Goal: Transaction & Acquisition: Book appointment/travel/reservation

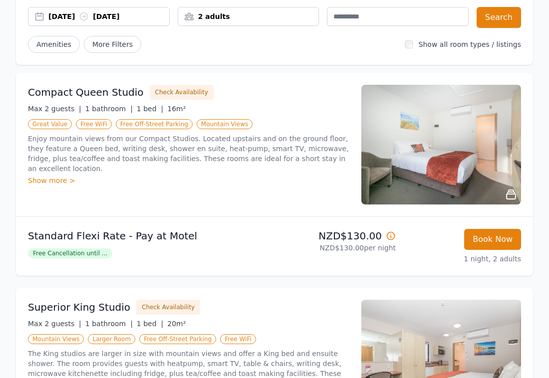
scroll to position [106, 0]
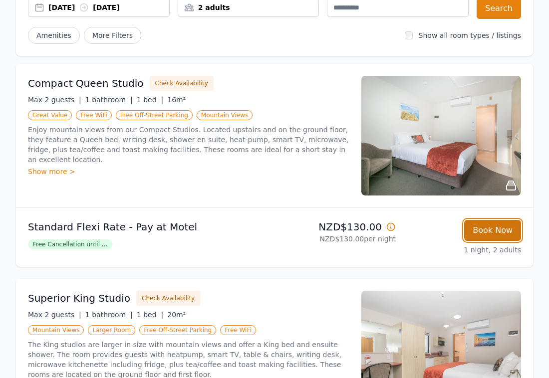
click at [506, 230] on button "Book Now" at bounding box center [492, 230] width 57 height 21
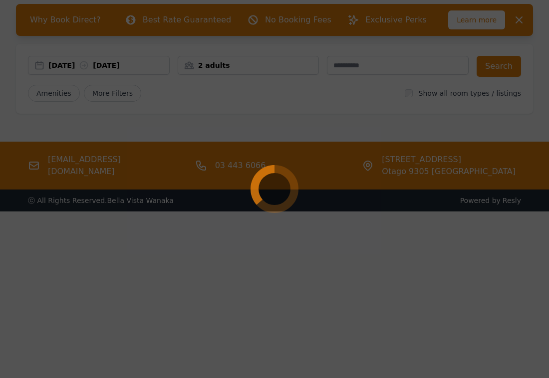
select select "**"
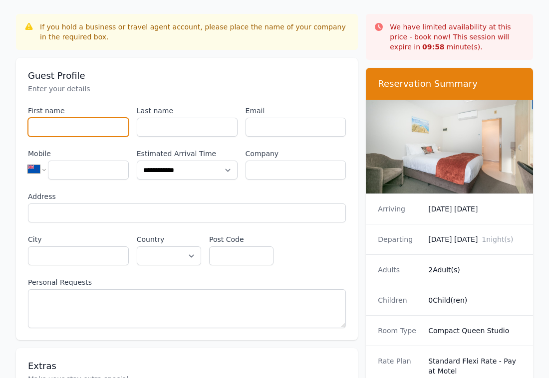
click at [77, 122] on input "First name" at bounding box center [78, 127] width 101 height 19
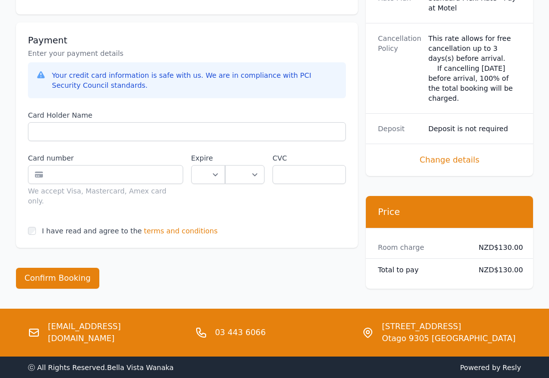
scroll to position [509, 0]
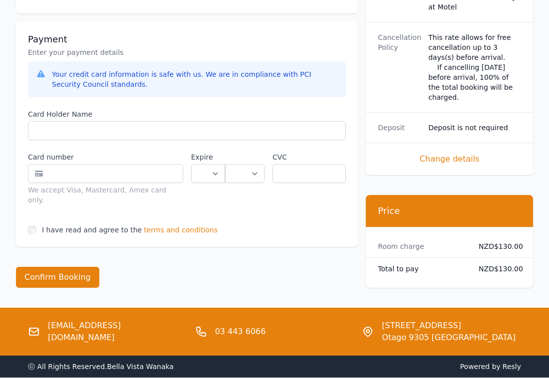
click at [155, 225] on span "terms and conditions" at bounding box center [181, 230] width 74 height 10
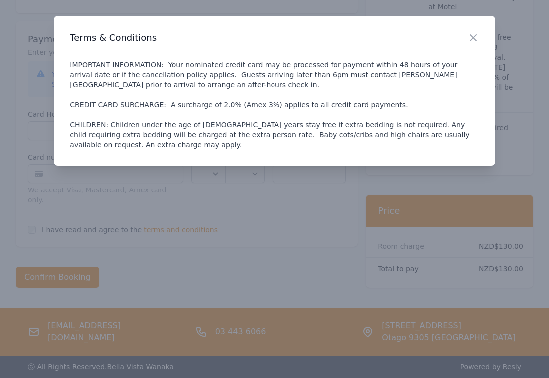
click at [242, 119] on p "IMPORTANT INFORMATION: Your nominated credit card may be processed for payment …" at bounding box center [274, 105] width 409 height 90
click at [474, 37] on icon "button" at bounding box center [473, 38] width 12 height 12
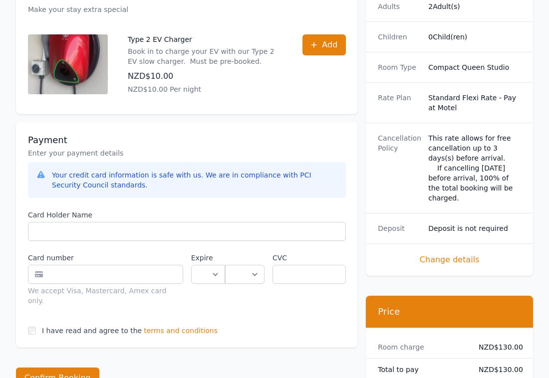
scroll to position [399, 0]
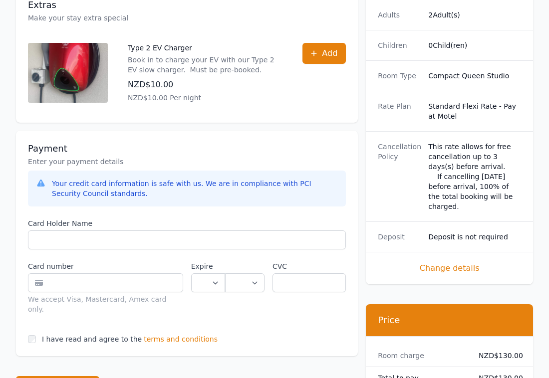
click at [450, 161] on div "This rate allows for free cancellation up to 3 days(s) before arrival. If cance…" at bounding box center [474, 177] width 93 height 70
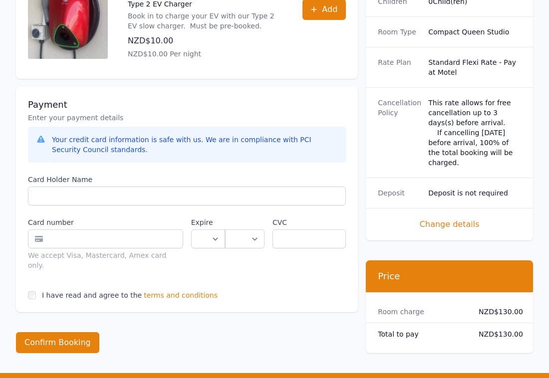
scroll to position [442, 0]
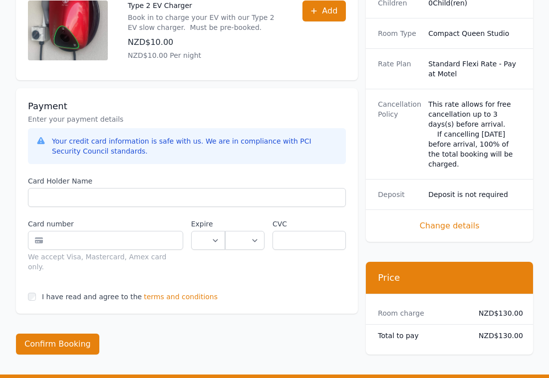
click at [156, 292] on span "terms and conditions" at bounding box center [181, 297] width 74 height 10
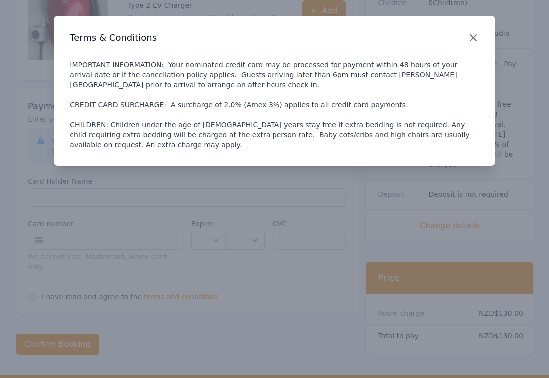
click at [470, 35] on icon "button" at bounding box center [473, 38] width 6 height 6
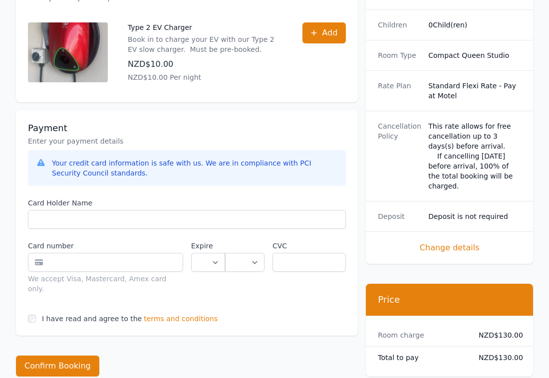
scroll to position [545, 0]
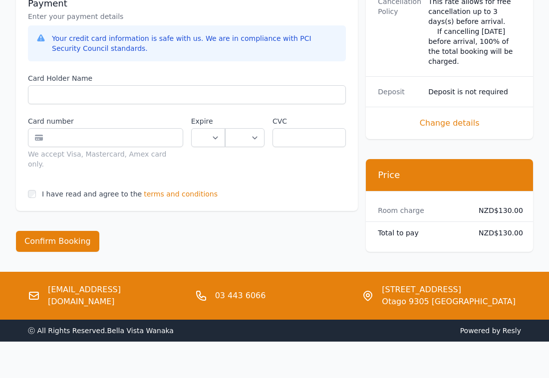
click at [144, 189] on span "terms and conditions" at bounding box center [181, 194] width 74 height 10
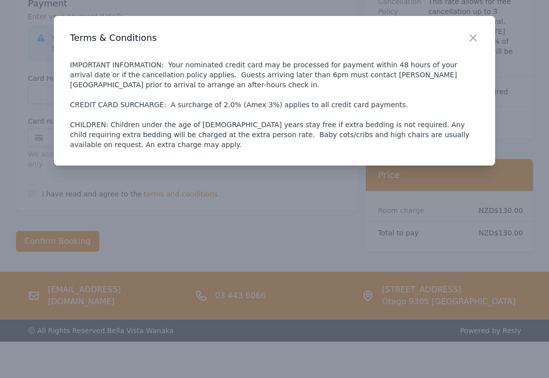
click at [466, 33] on h3 "Terms & Conditions" at bounding box center [274, 38] width 409 height 12
click at [468, 34] on icon "button" at bounding box center [473, 38] width 12 height 12
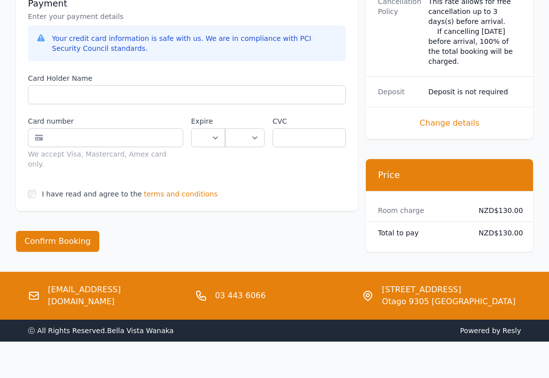
click at [151, 189] on span "terms and conditions" at bounding box center [181, 194] width 74 height 10
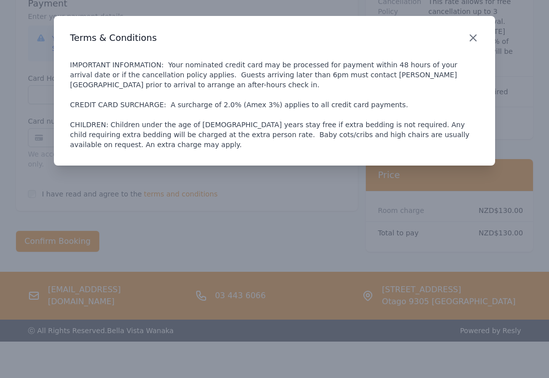
click at [469, 35] on icon "button" at bounding box center [473, 38] width 12 height 12
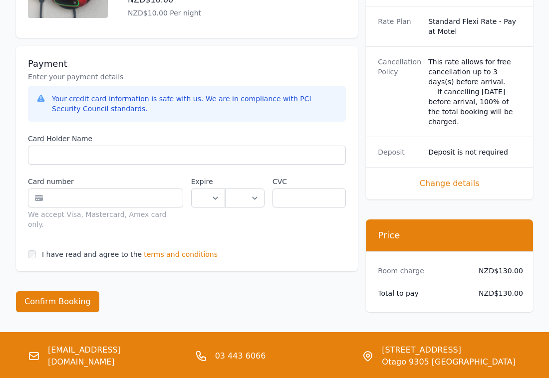
scroll to position [483, 0]
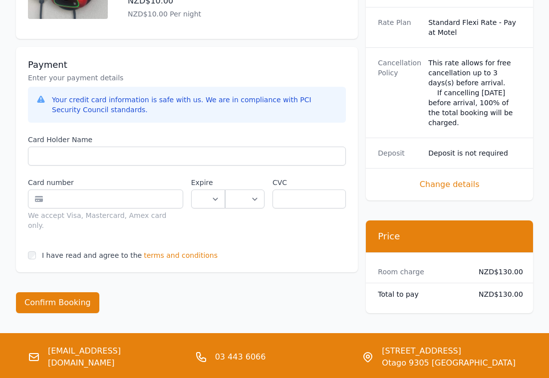
click at [122, 131] on div "Payment Enter your payment details Your credit card information is safe with us…" at bounding box center [187, 160] width 342 height 226
click at [151, 251] on span "terms and conditions" at bounding box center [181, 256] width 74 height 10
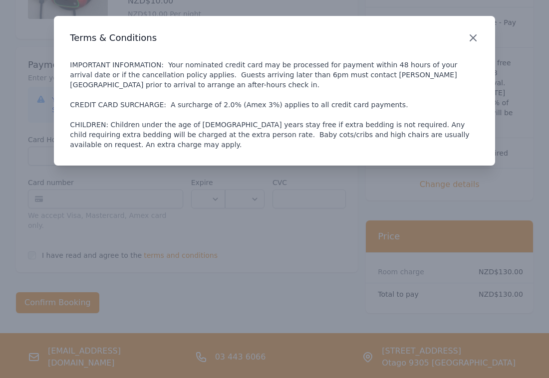
click at [471, 42] on icon "button" at bounding box center [473, 38] width 12 height 12
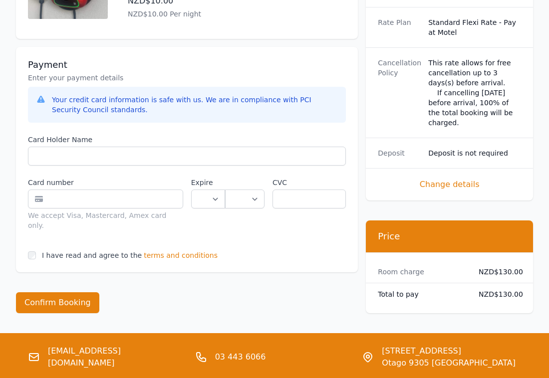
click at [144, 251] on span "terms and conditions" at bounding box center [181, 256] width 74 height 10
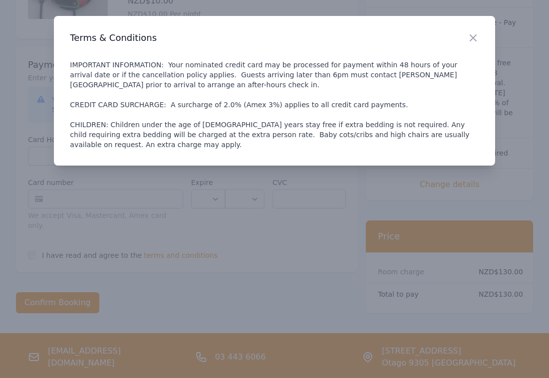
click at [158, 117] on p "IMPORTANT INFORMATION: Your nominated credit card may be processed for payment …" at bounding box center [274, 105] width 409 height 90
